Goal: Find contact information: Find contact information

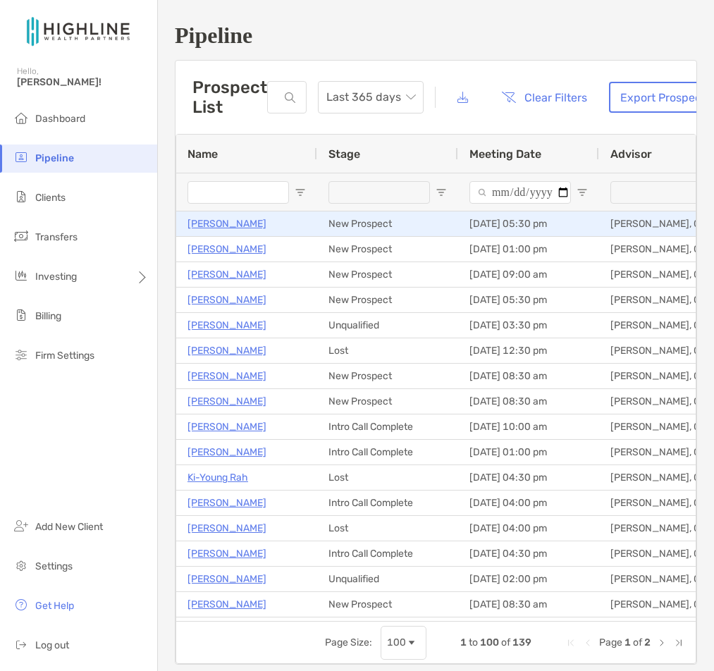
click at [226, 224] on p "[PERSON_NAME]" at bounding box center [226, 224] width 79 height 18
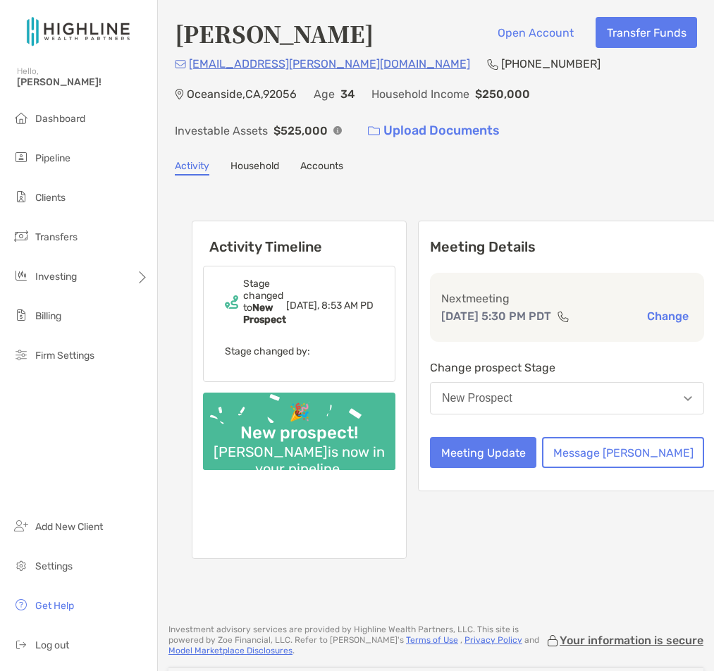
drag, startPoint x: 333, startPoint y: 35, endPoint x: 180, endPoint y: 38, distance: 152.3
click at [180, 38] on h4 "[PERSON_NAME]" at bounding box center [274, 33] width 199 height 32
copy h4 "[PERSON_NAME]"
drag, startPoint x: 330, startPoint y: 65, endPoint x: 190, endPoint y: 63, distance: 139.6
click at [190, 63] on div "[EMAIL_ADDRESS][PERSON_NAME][DOMAIN_NAME] (949) 412-[GEOGRAPHIC_DATA] Age [DEMO…" at bounding box center [436, 100] width 522 height 91
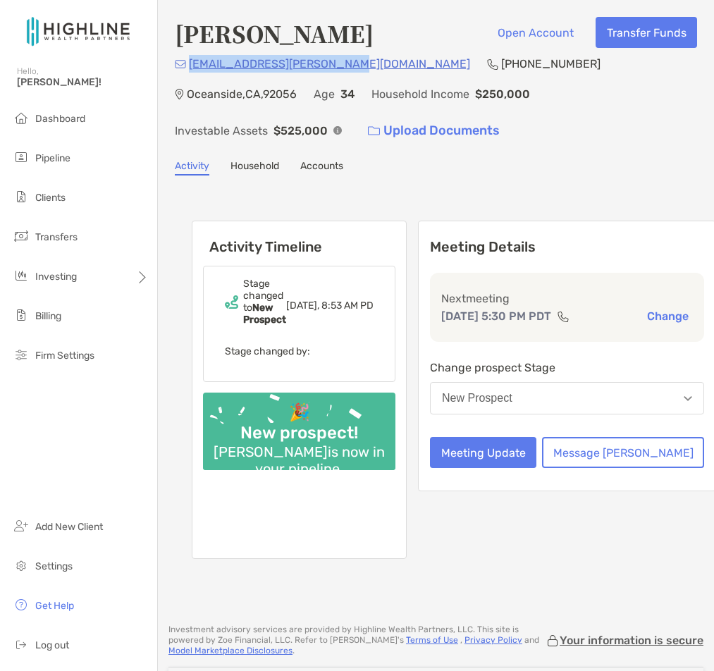
copy p "[EMAIL_ADDRESS][PERSON_NAME][DOMAIN_NAME]"
drag, startPoint x: 178, startPoint y: 36, endPoint x: 334, endPoint y: 39, distance: 156.5
click at [334, 39] on h4 "[PERSON_NAME]" at bounding box center [274, 33] width 199 height 32
copy h4 "[PERSON_NAME]"
